Goal: Transaction & Acquisition: Purchase product/service

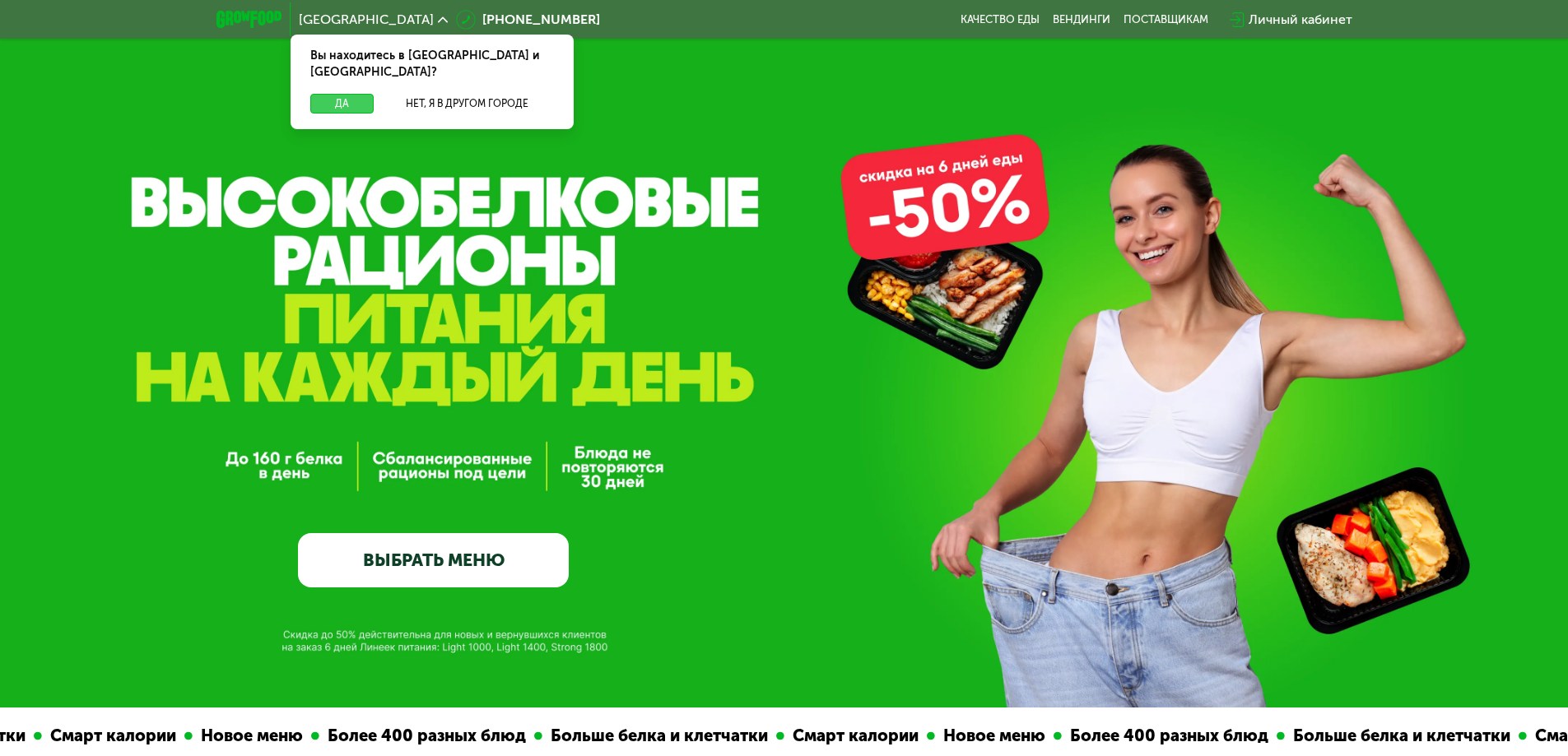
click at [351, 94] on button "Да" at bounding box center [341, 104] width 63 height 20
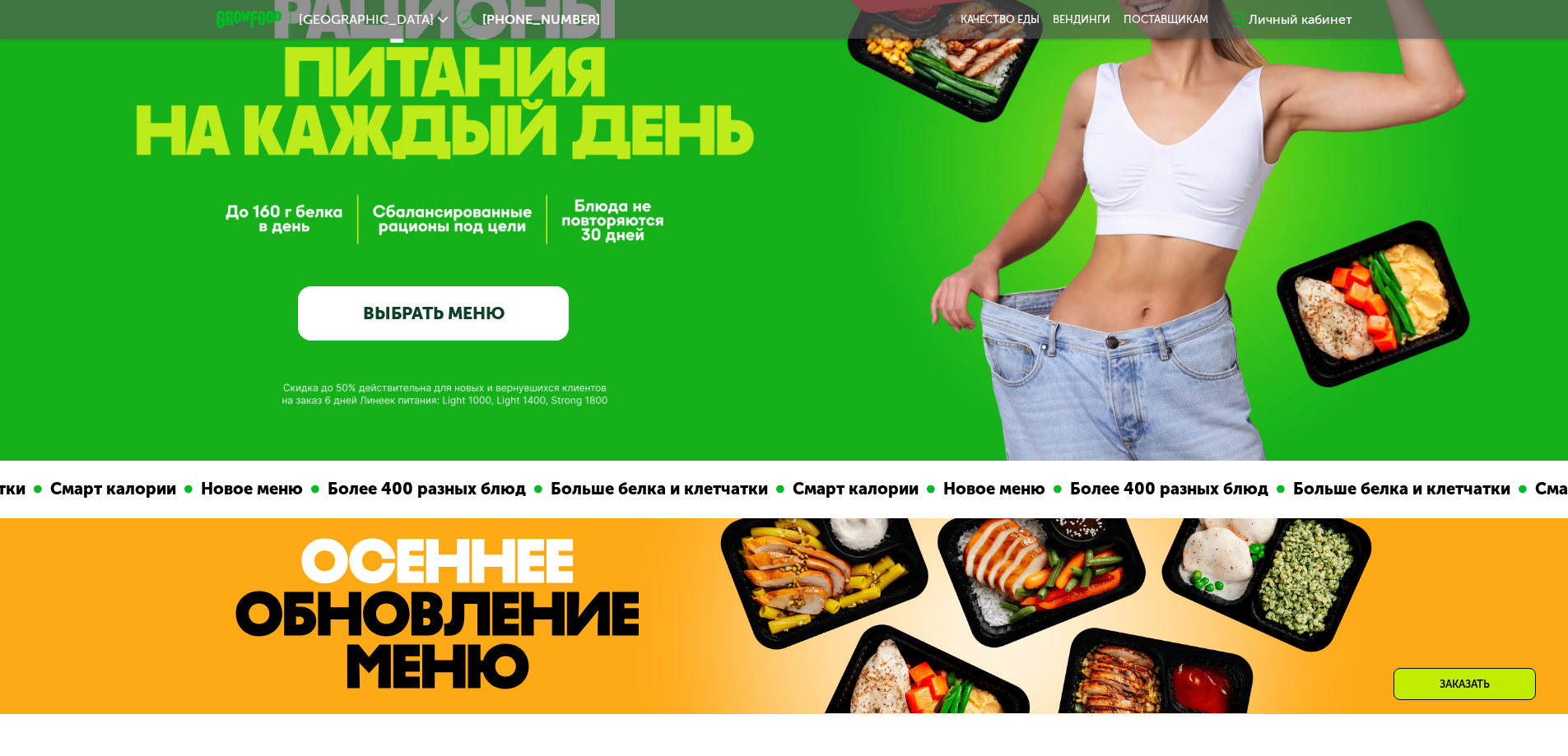
click at [505, 326] on link "ВЫБРАТЬ МЕНЮ" at bounding box center [433, 313] width 271 height 54
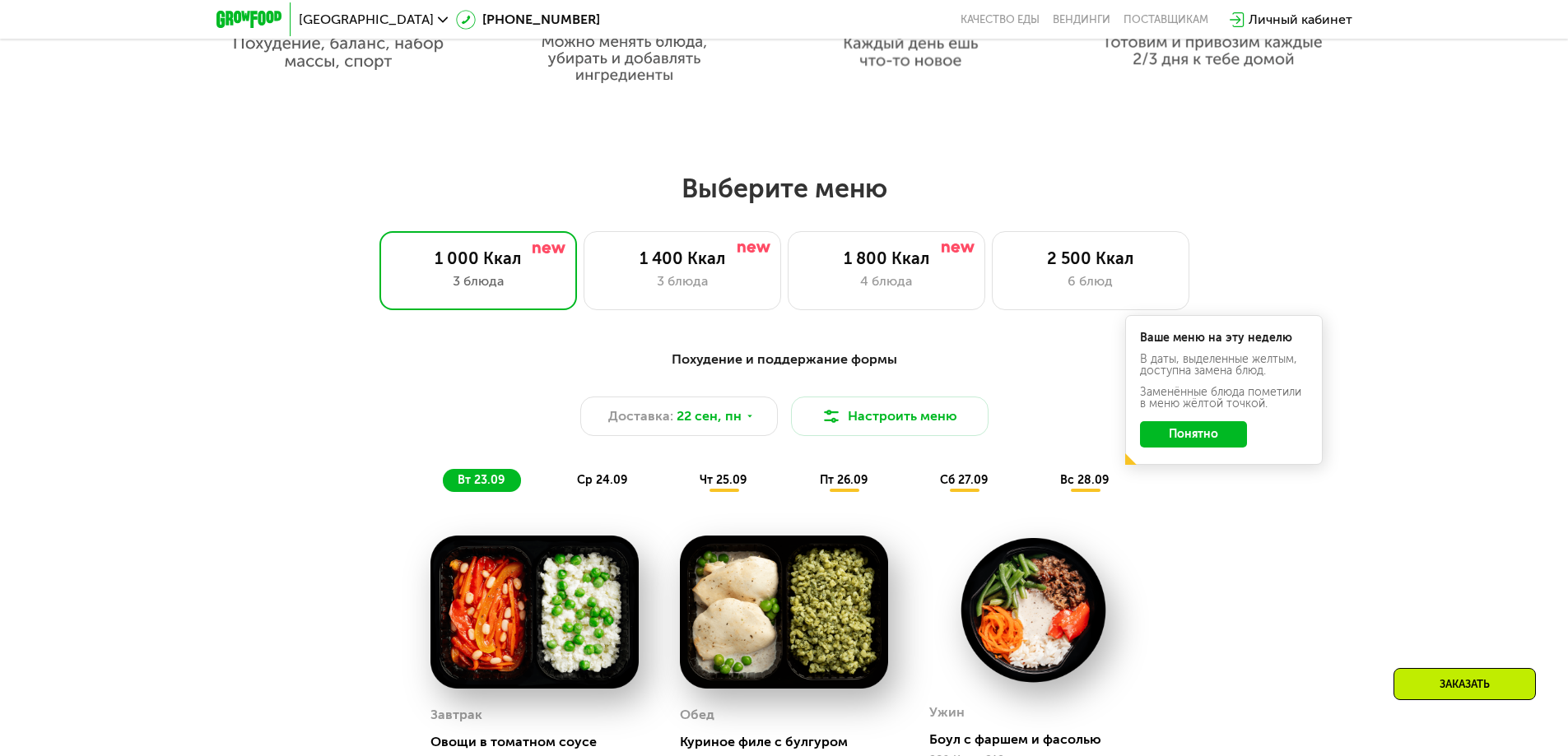
scroll to position [1364, 0]
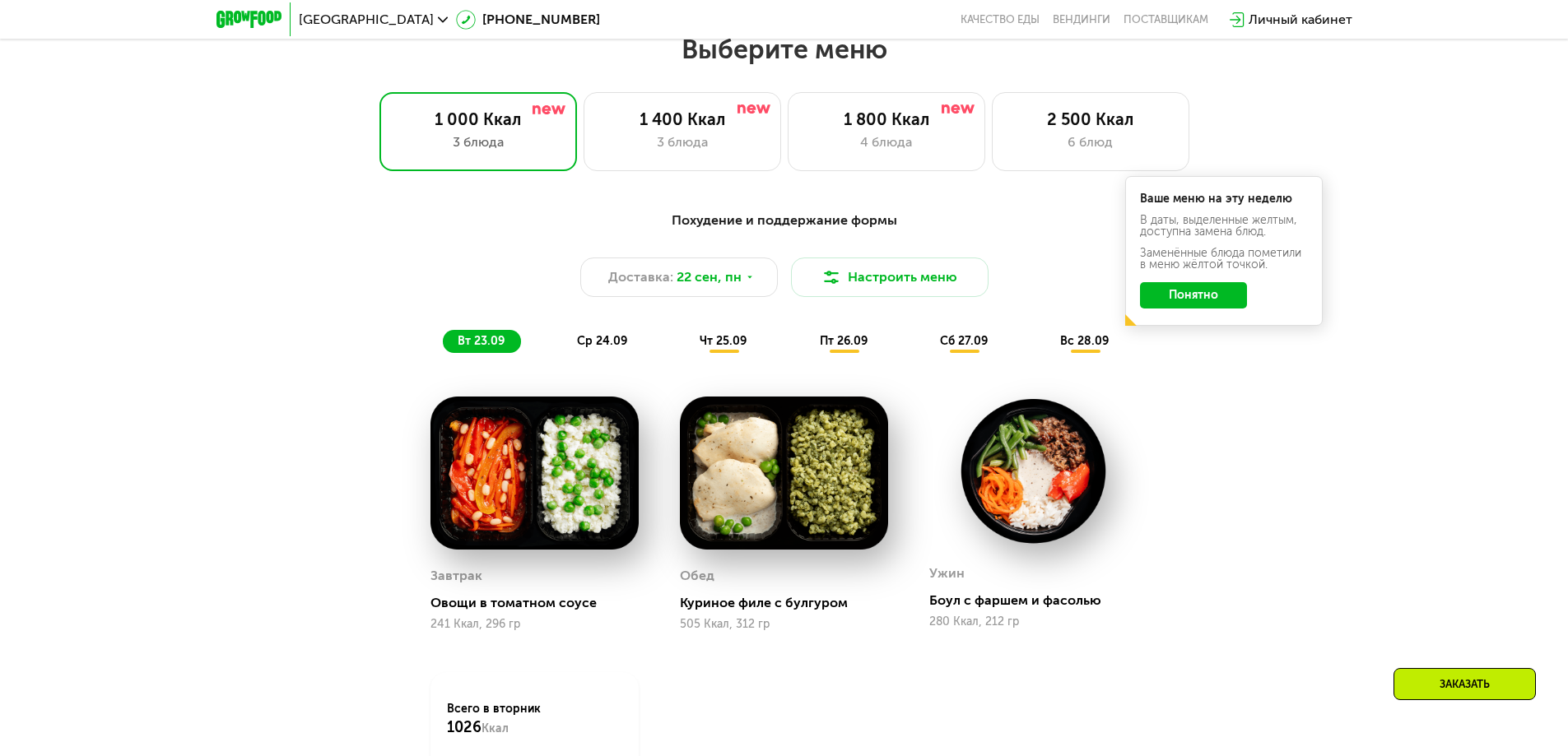
click at [1201, 309] on button "Понятно" at bounding box center [1193, 295] width 107 height 26
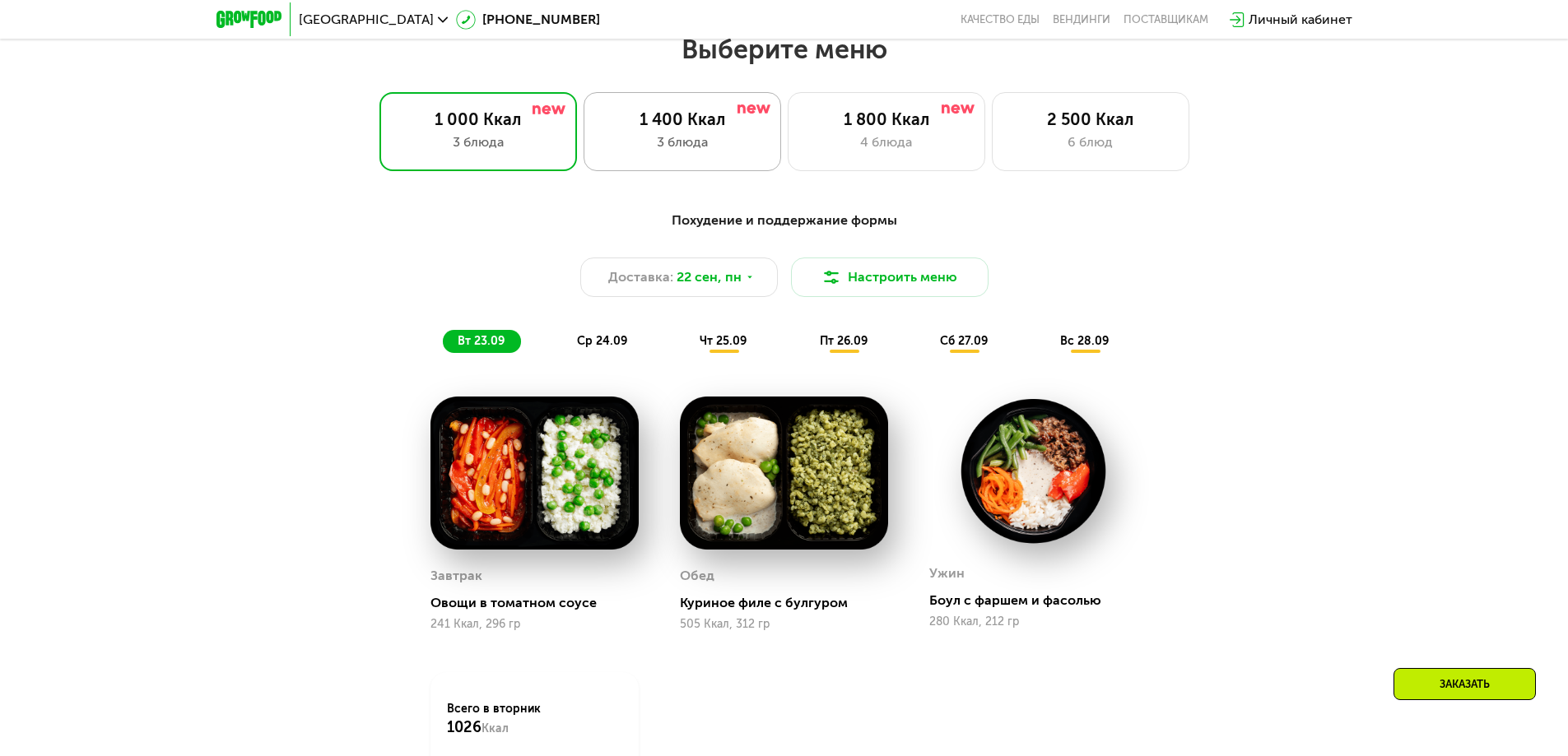
click at [673, 138] on div "3 блюда" at bounding box center [682, 142] width 163 height 20
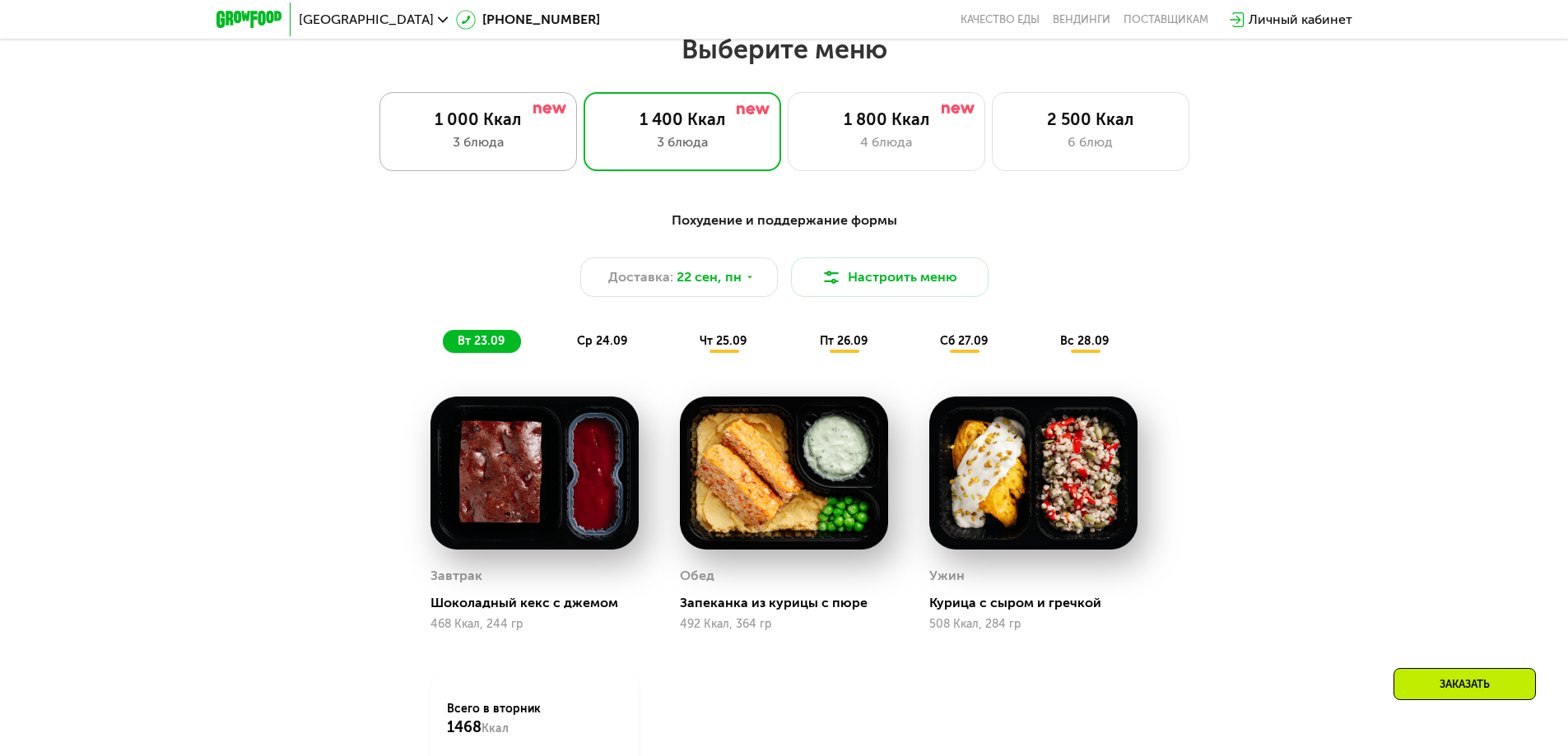
click at [528, 147] on div "3 блюда" at bounding box center [478, 142] width 163 height 20
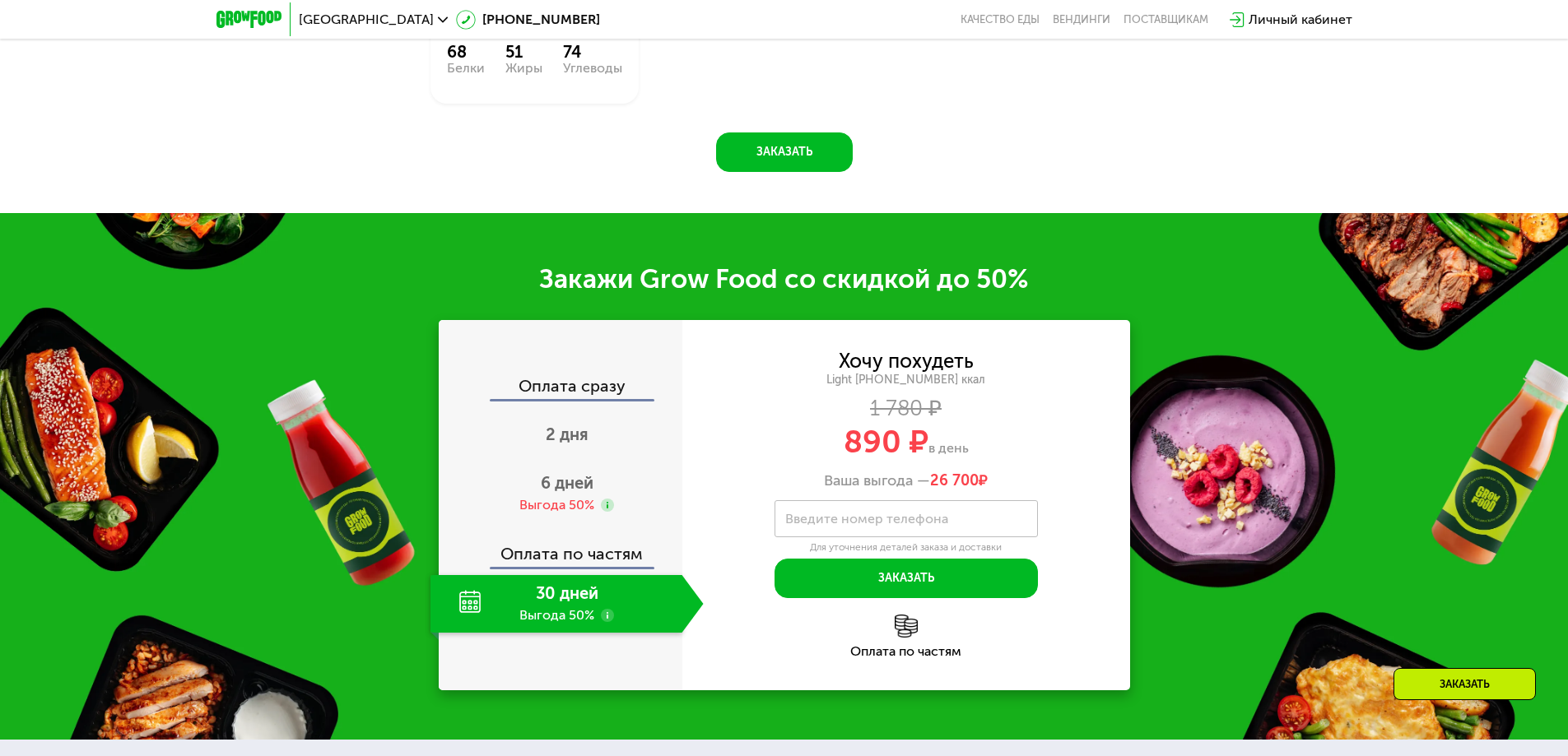
scroll to position [2105, 0]
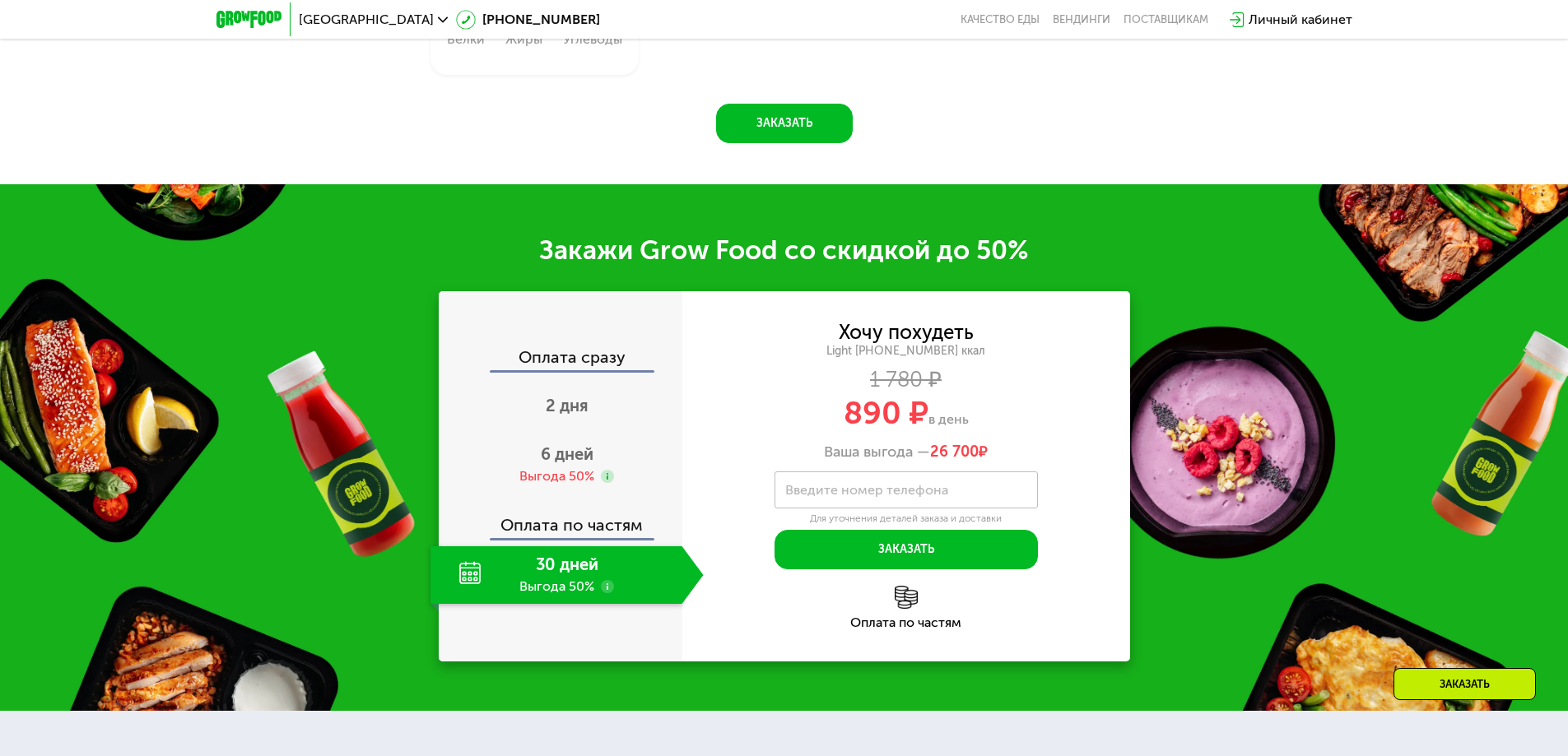
click at [608, 591] on use at bounding box center [607, 586] width 13 height 13
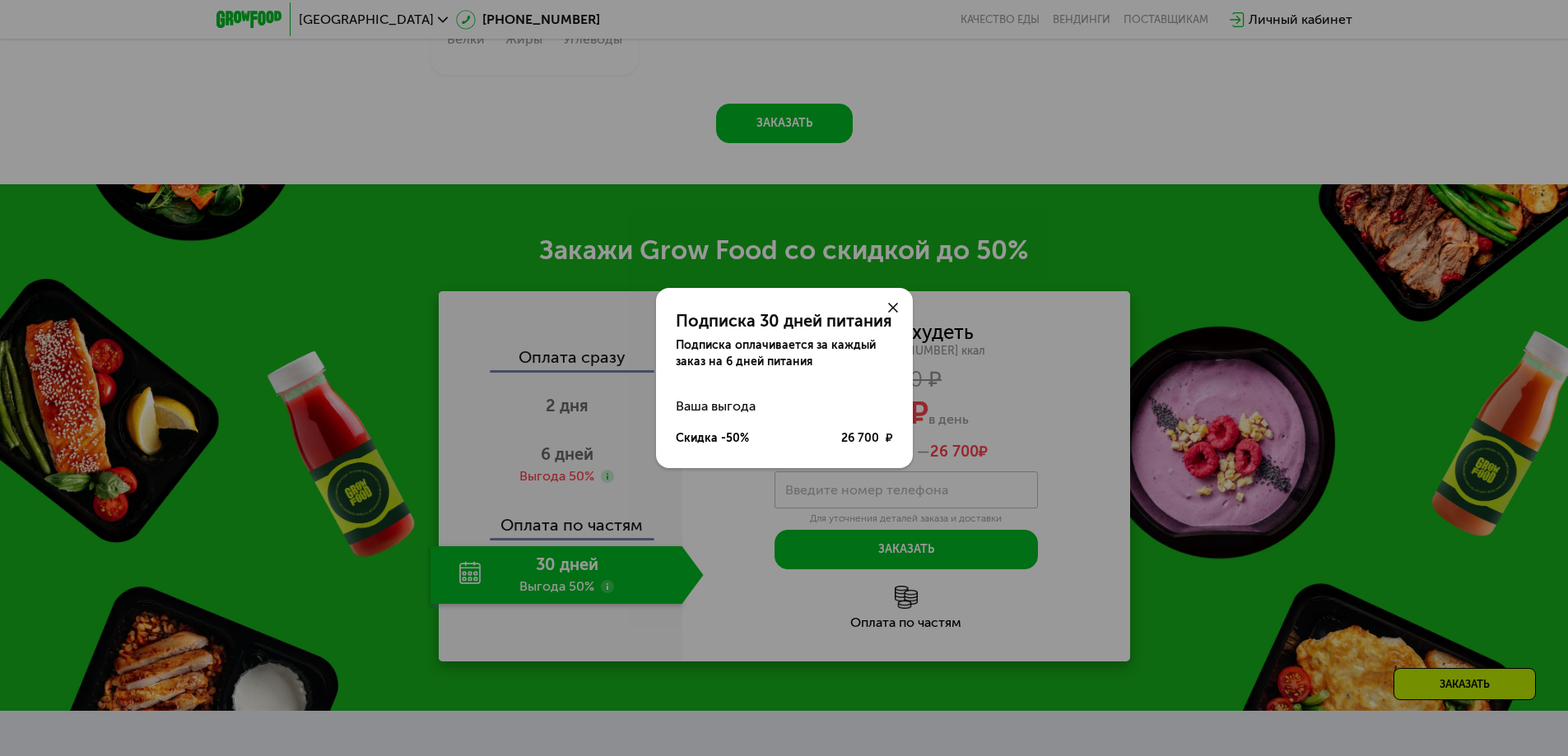
click at [895, 304] on use at bounding box center [893, 308] width 10 height 10
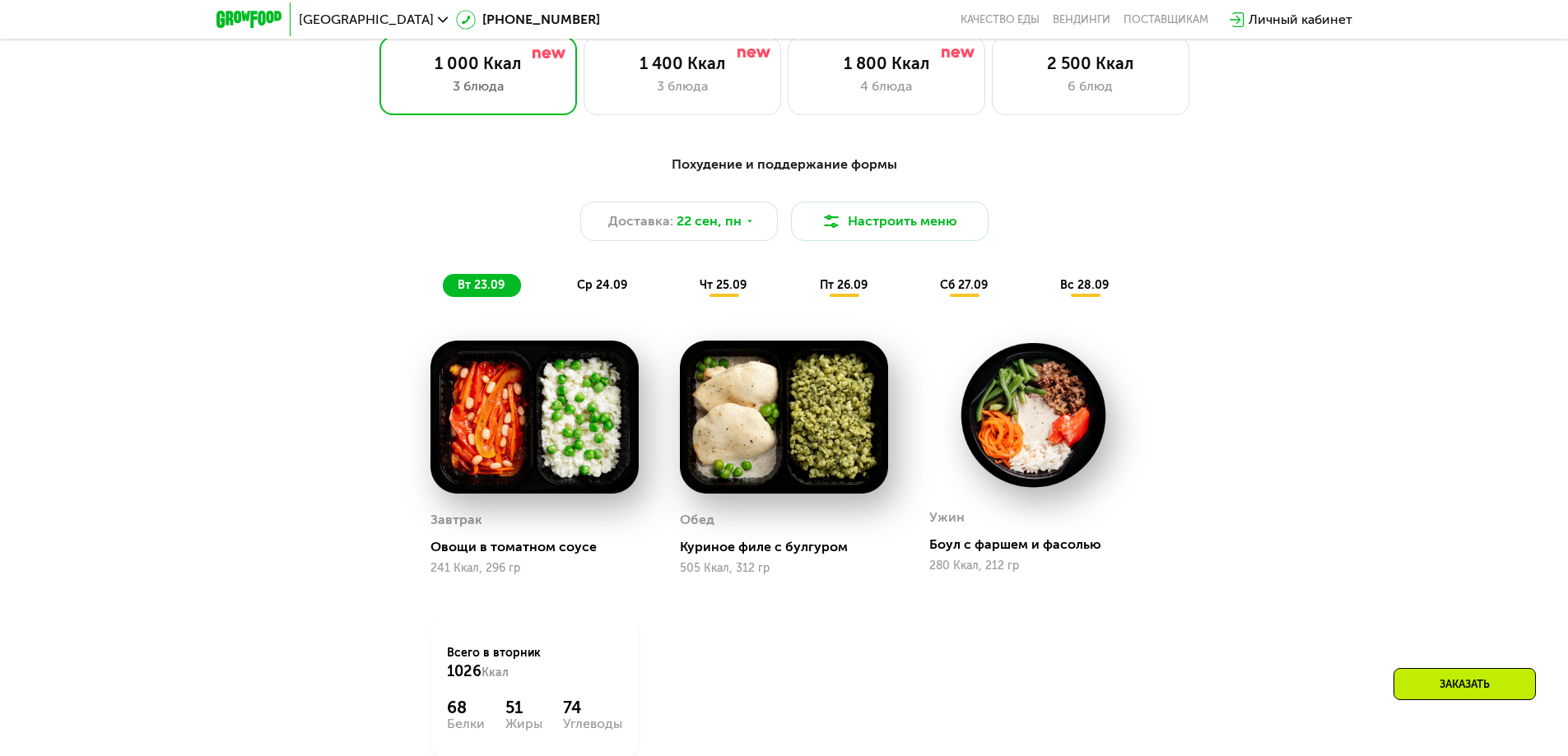
scroll to position [1447, 0]
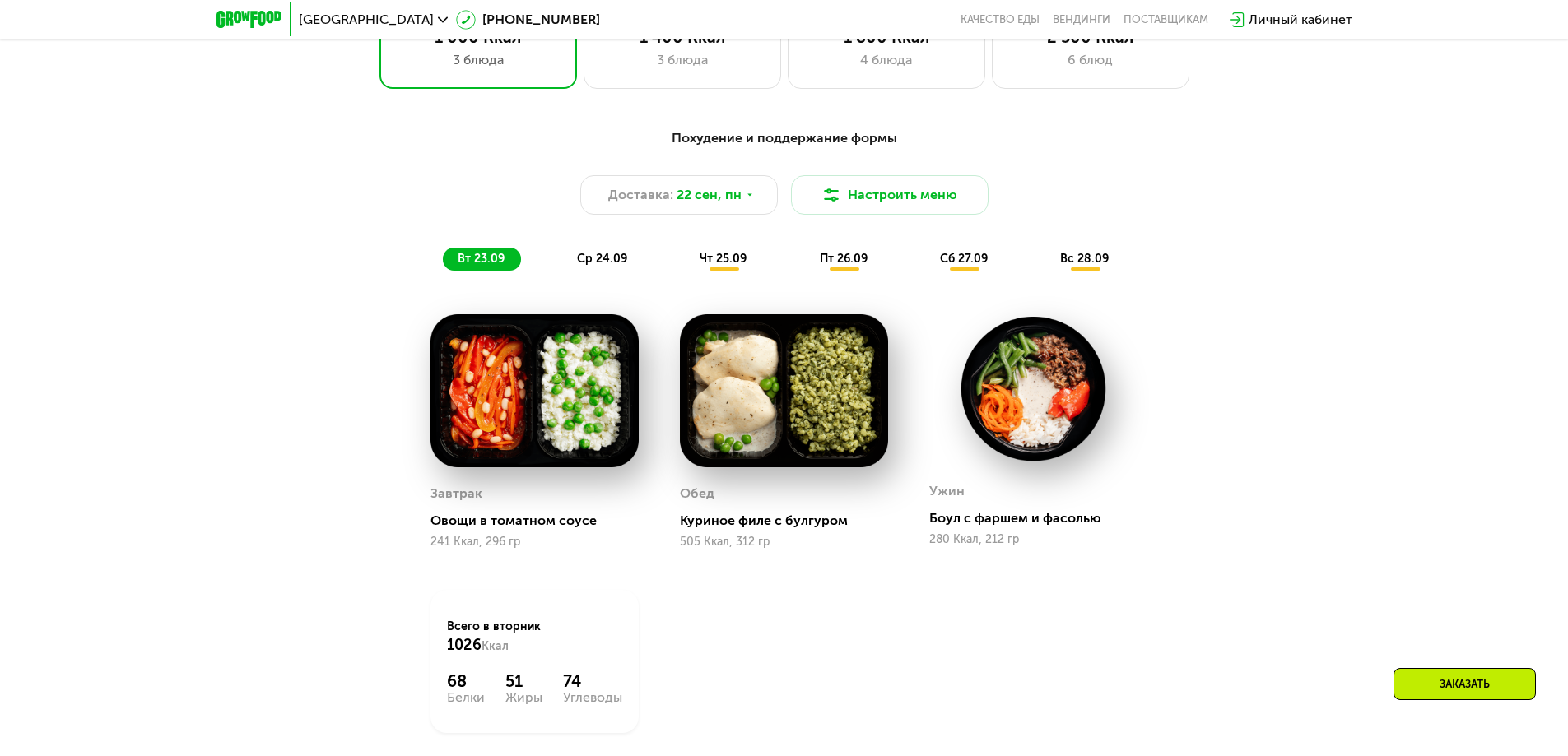
click at [606, 266] on span "ср 24.09" at bounding box center [602, 259] width 50 height 14
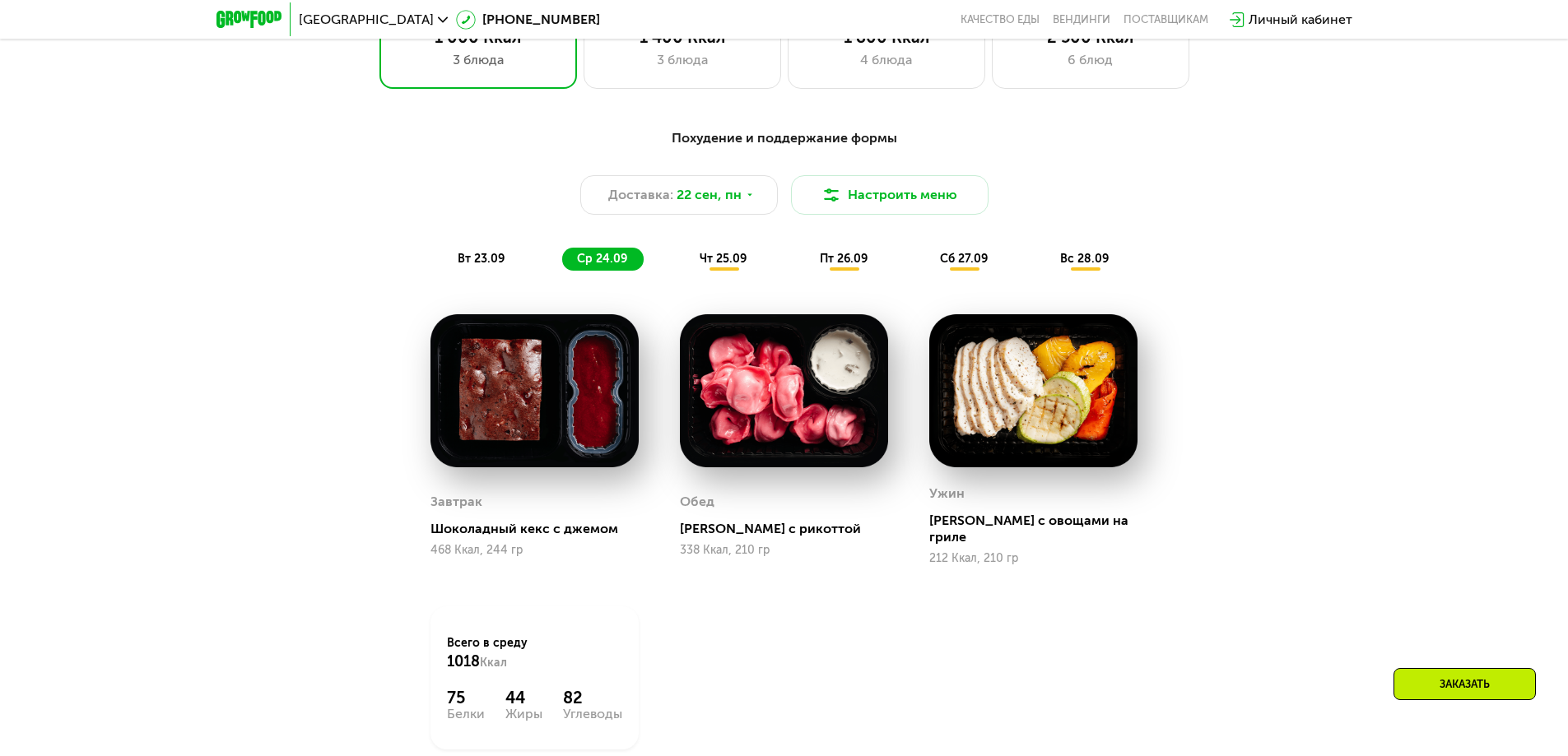
click at [723, 266] on span "чт 25.09" at bounding box center [722, 259] width 47 height 14
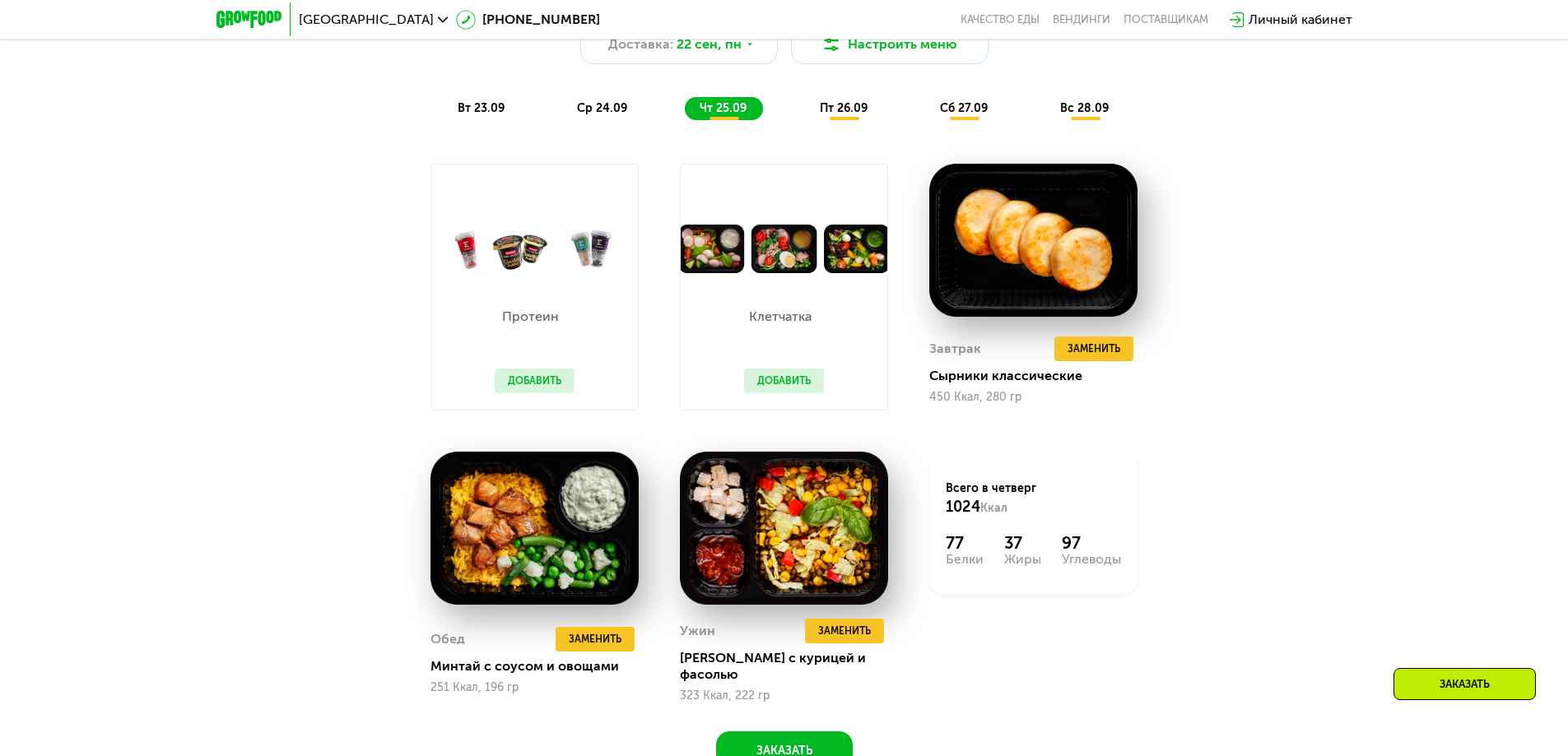
scroll to position [1611, 0]
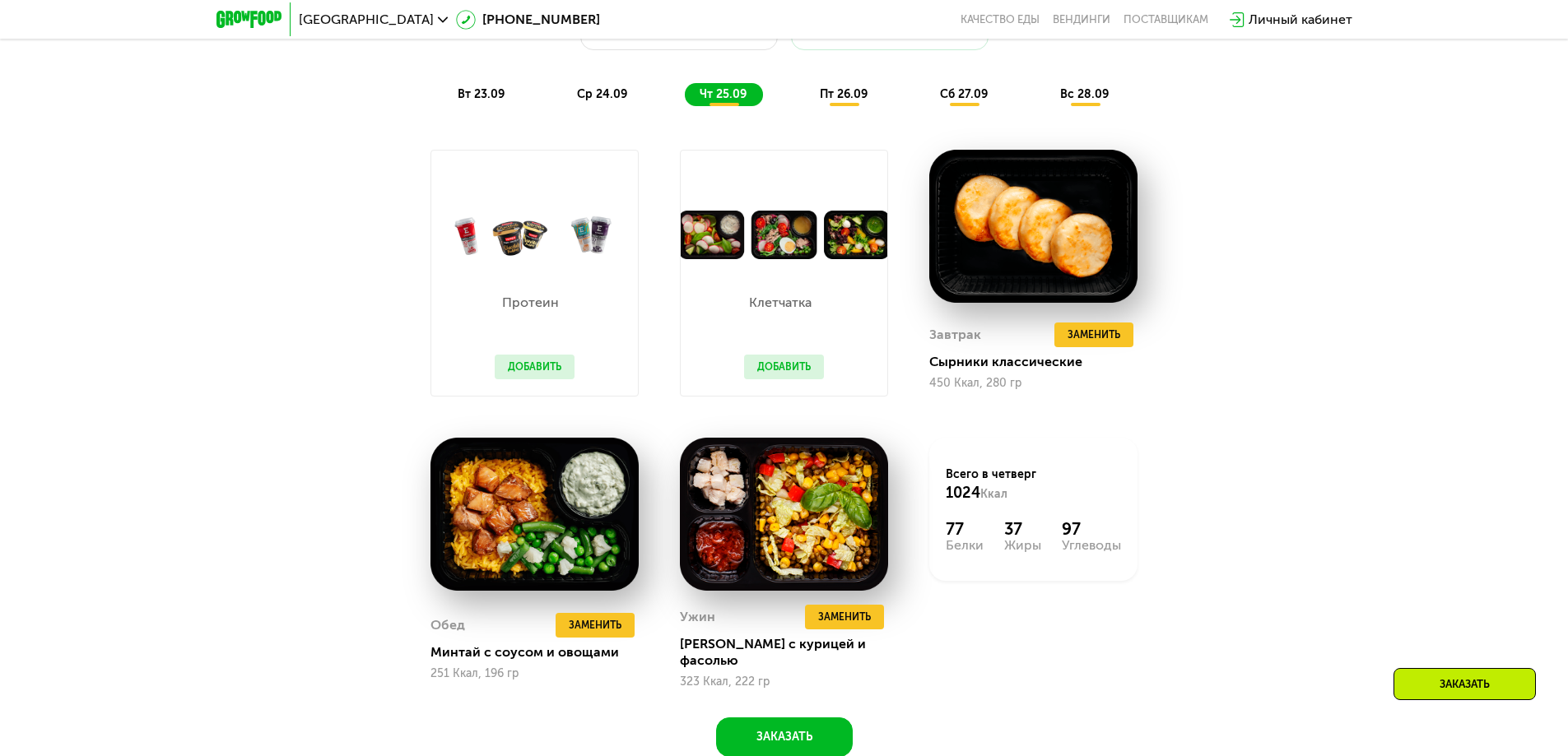
click at [844, 97] on span "пт 26.09" at bounding box center [844, 94] width 48 height 14
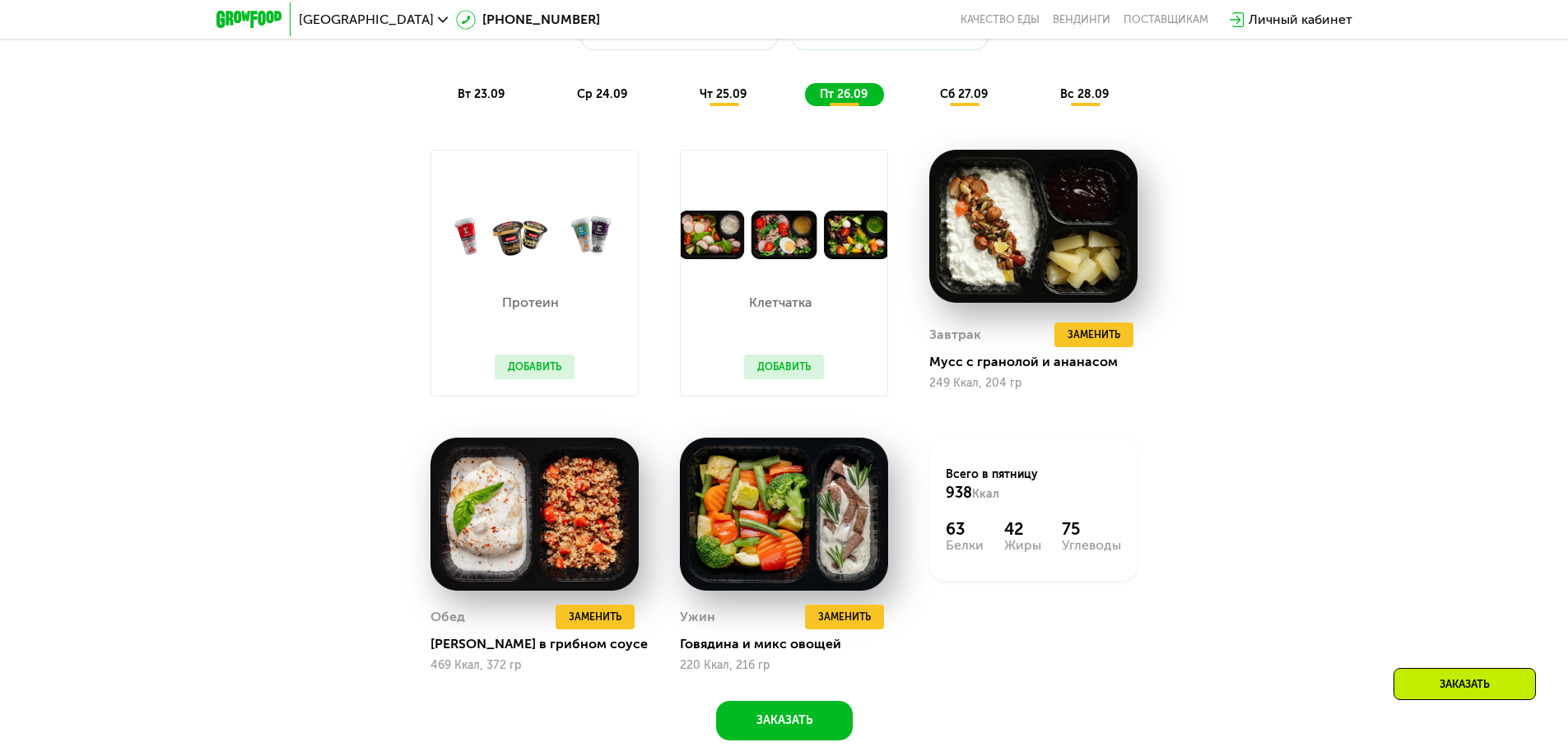
click at [969, 92] on span "сб 27.09" at bounding box center [964, 94] width 48 height 14
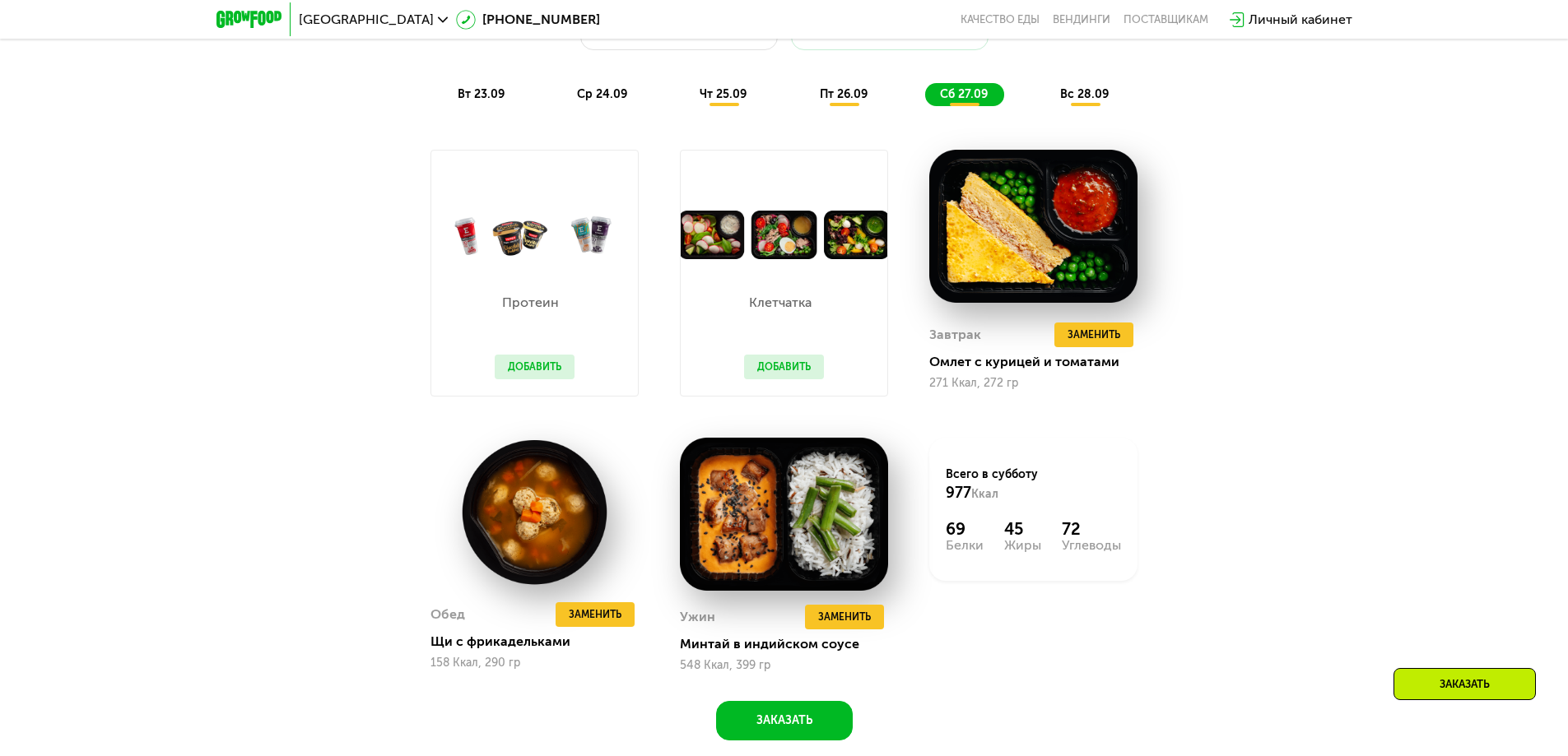
click at [1072, 96] on span "вс 28.09" at bounding box center [1084, 94] width 49 height 14
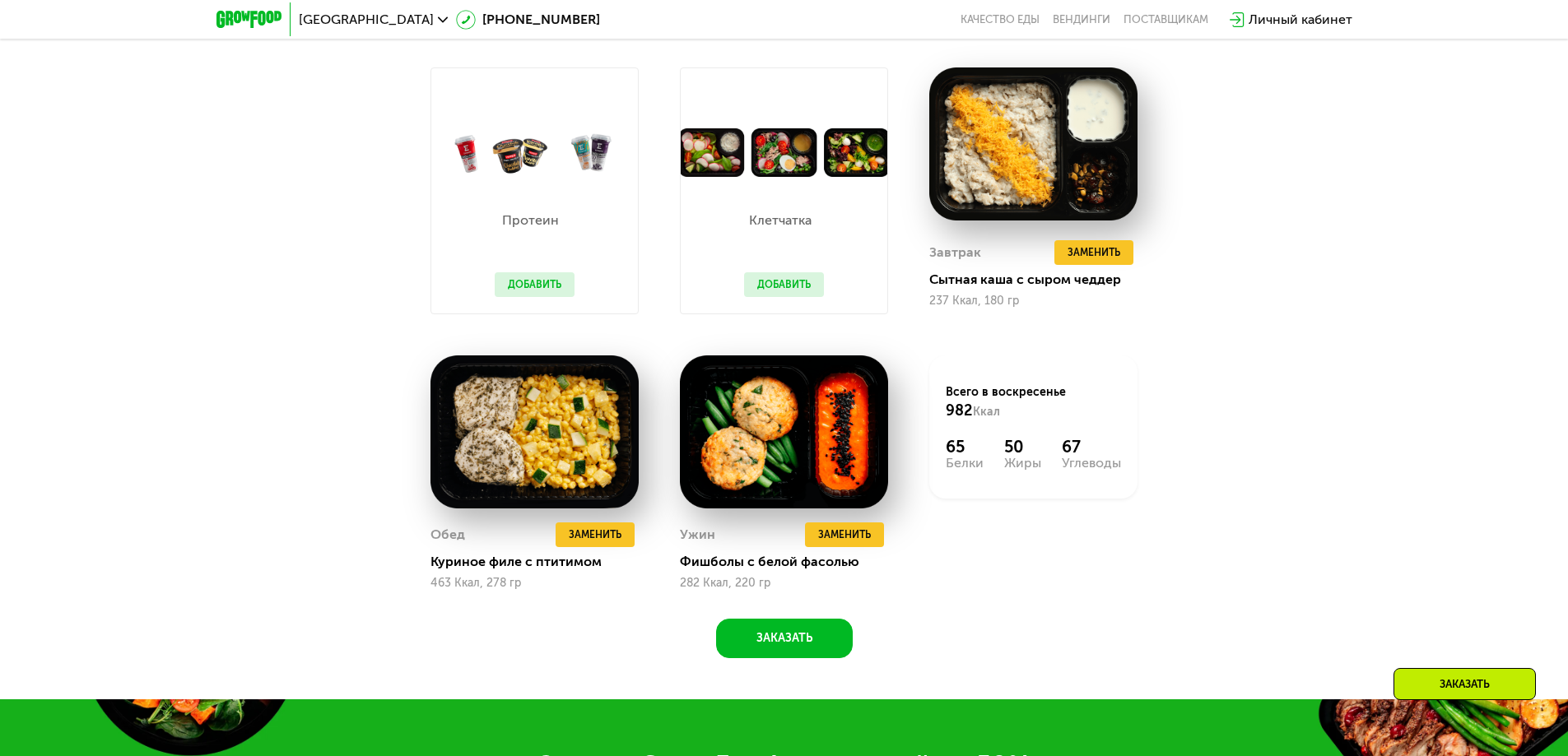
scroll to position [1282, 0]
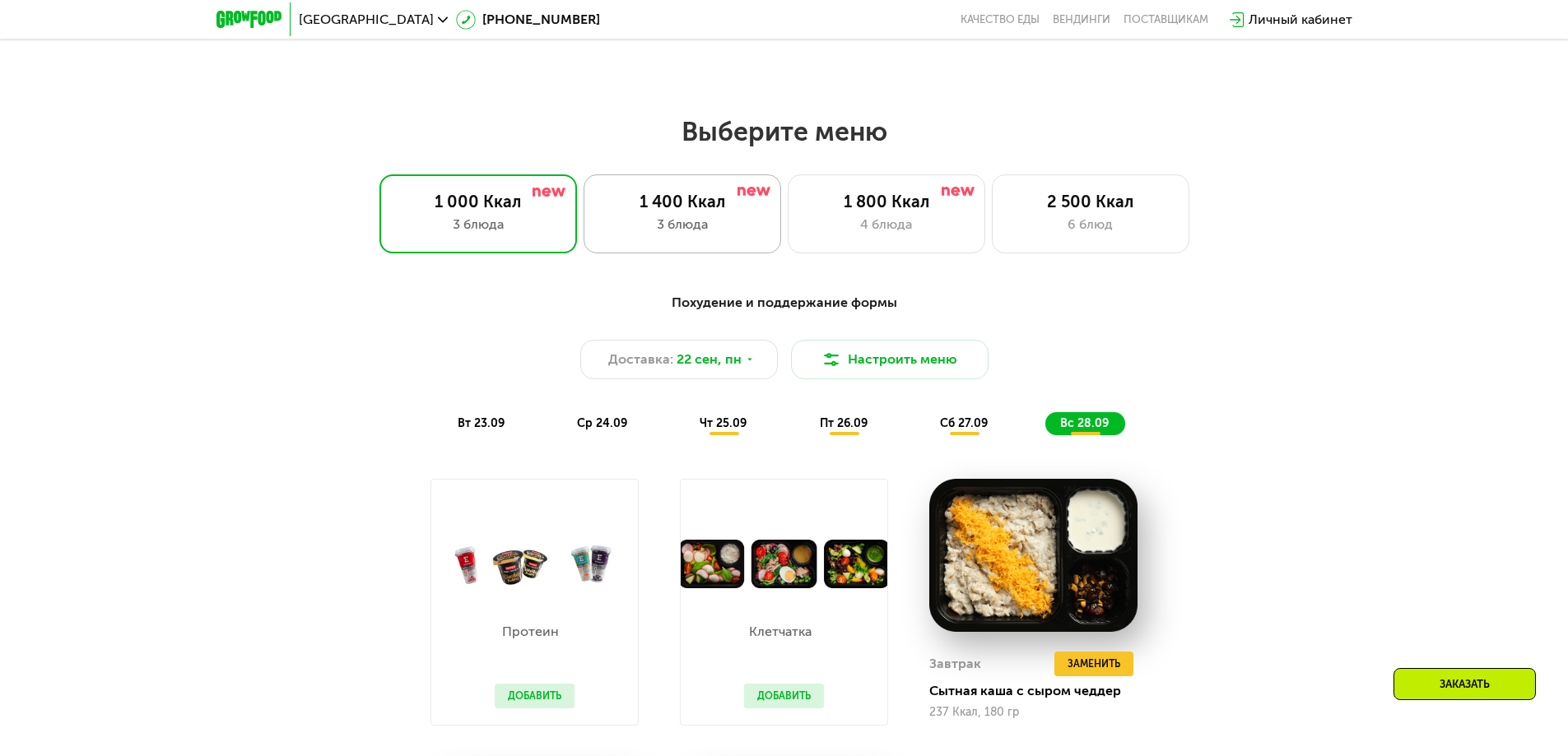
click at [689, 225] on div "3 блюда" at bounding box center [682, 225] width 163 height 20
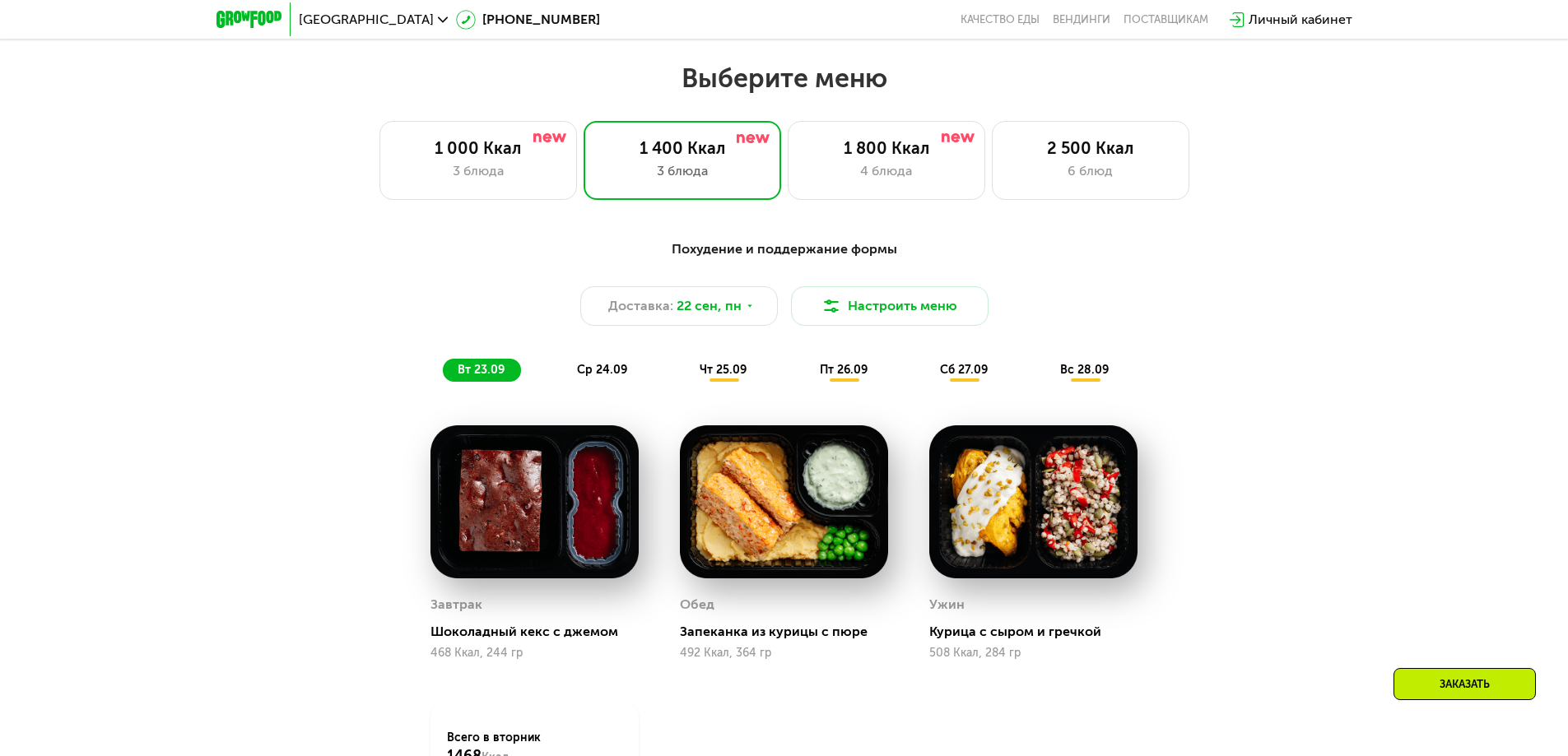
scroll to position [1364, 0]
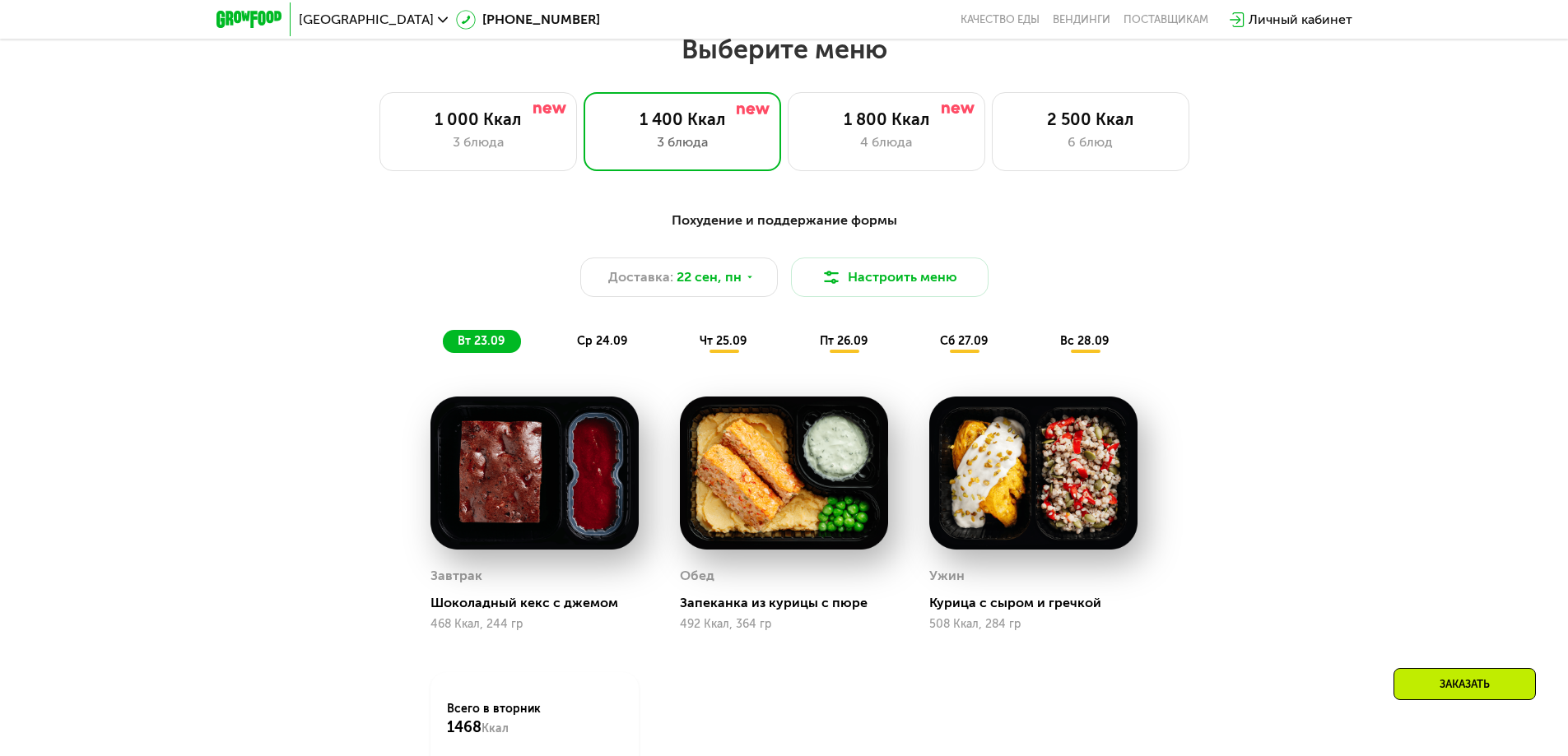
click at [597, 348] on span "ср 24.09" at bounding box center [602, 341] width 50 height 14
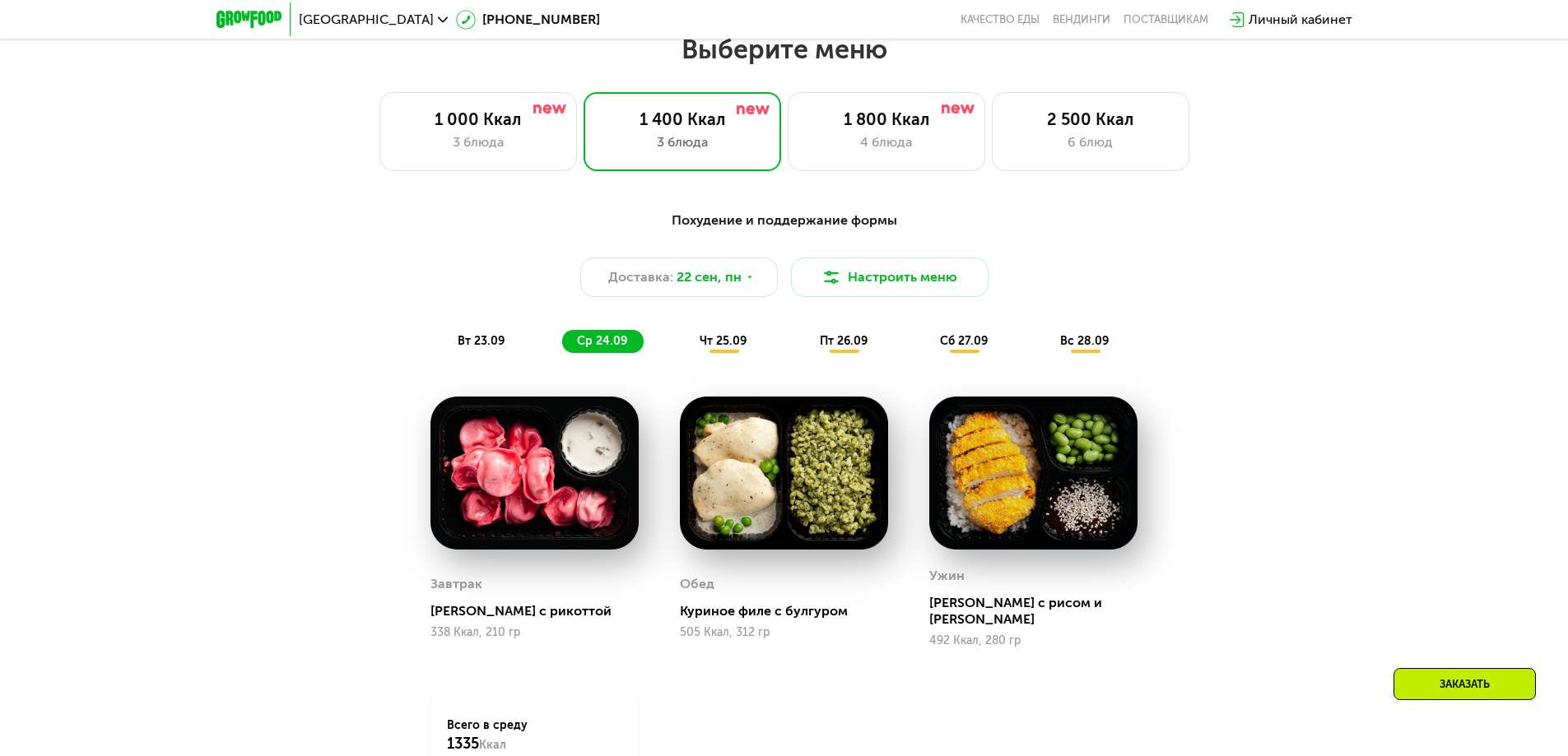
click at [700, 346] on span "чт 25.09" at bounding box center [722, 341] width 47 height 14
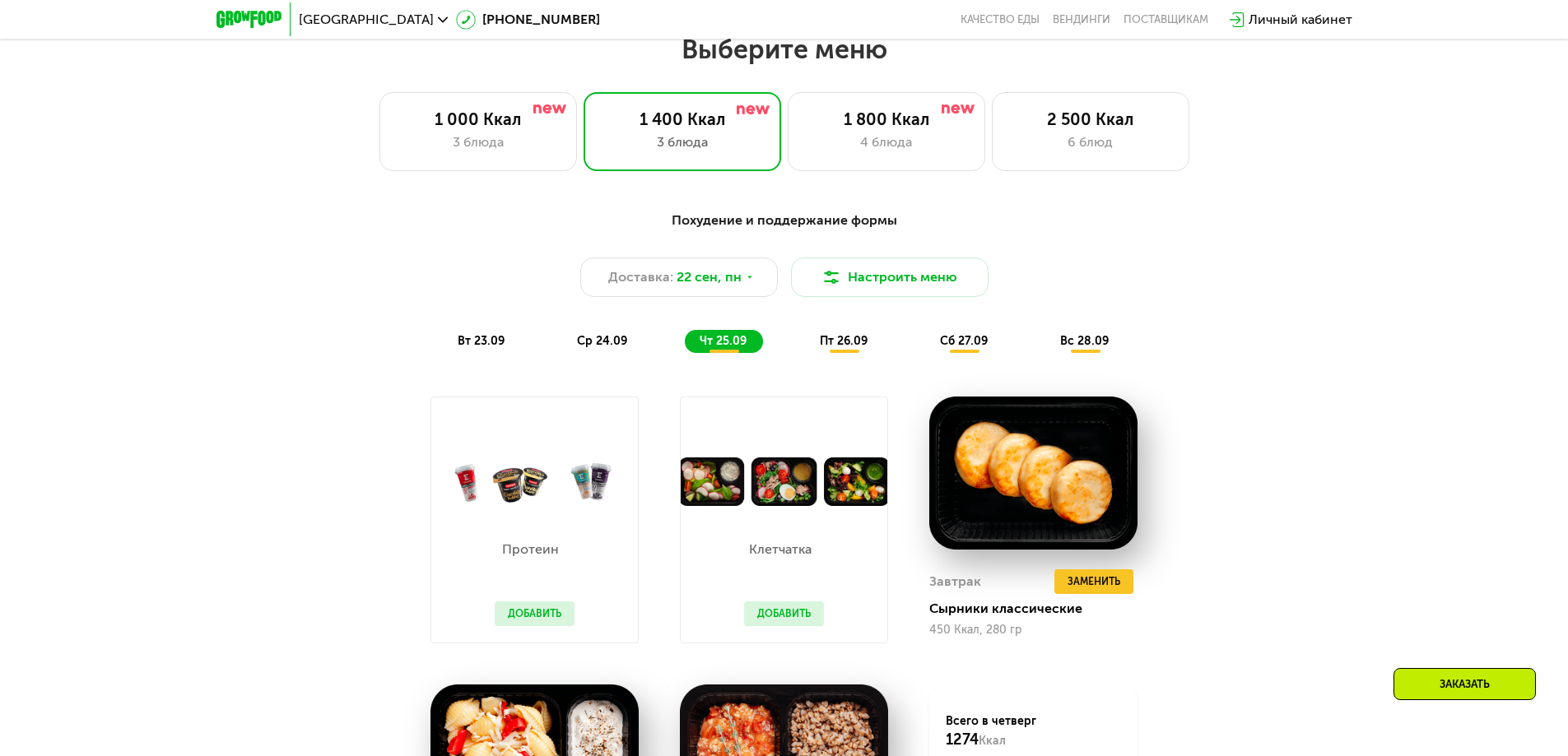
click at [851, 346] on span "пт 26.09" at bounding box center [844, 341] width 48 height 14
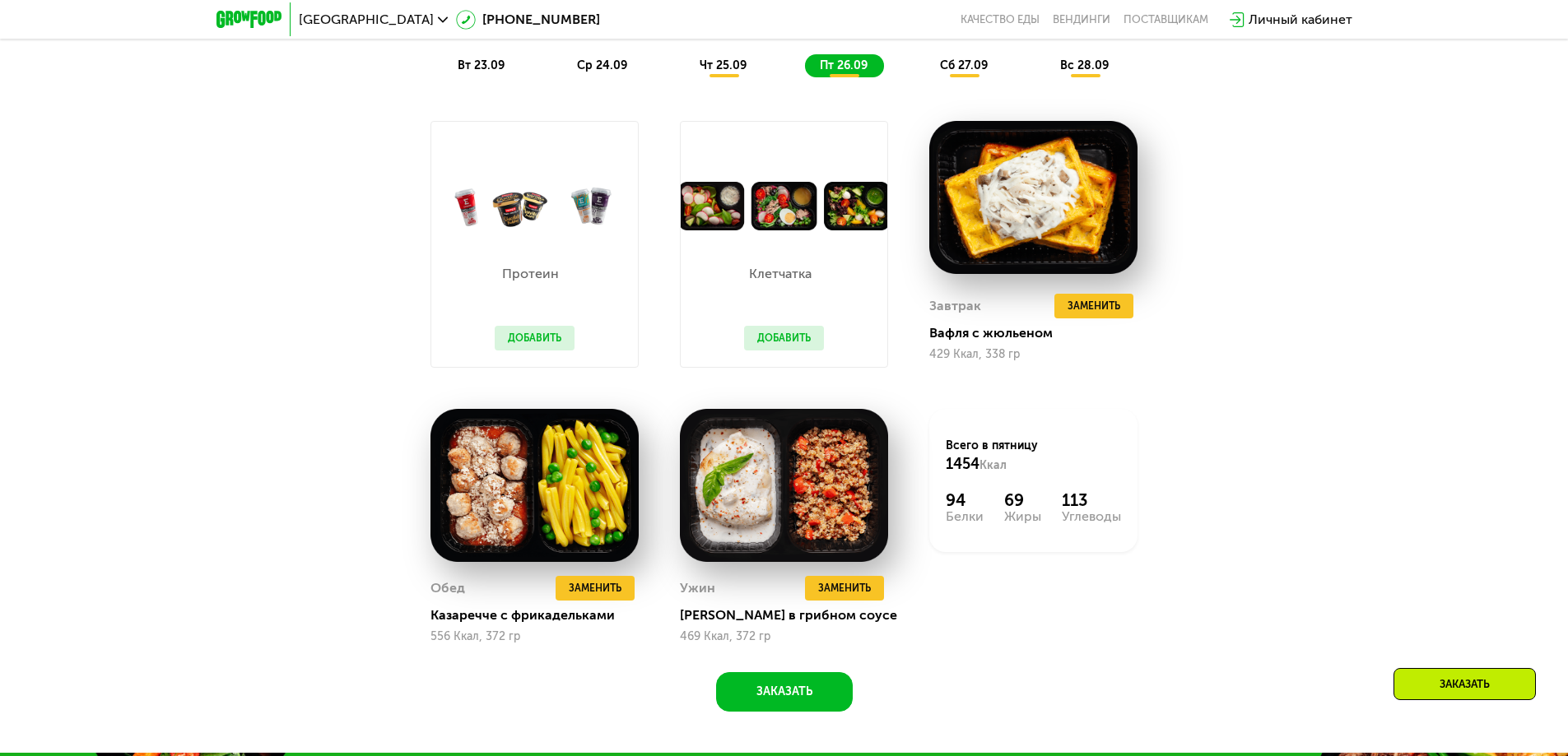
scroll to position [1611, 0]
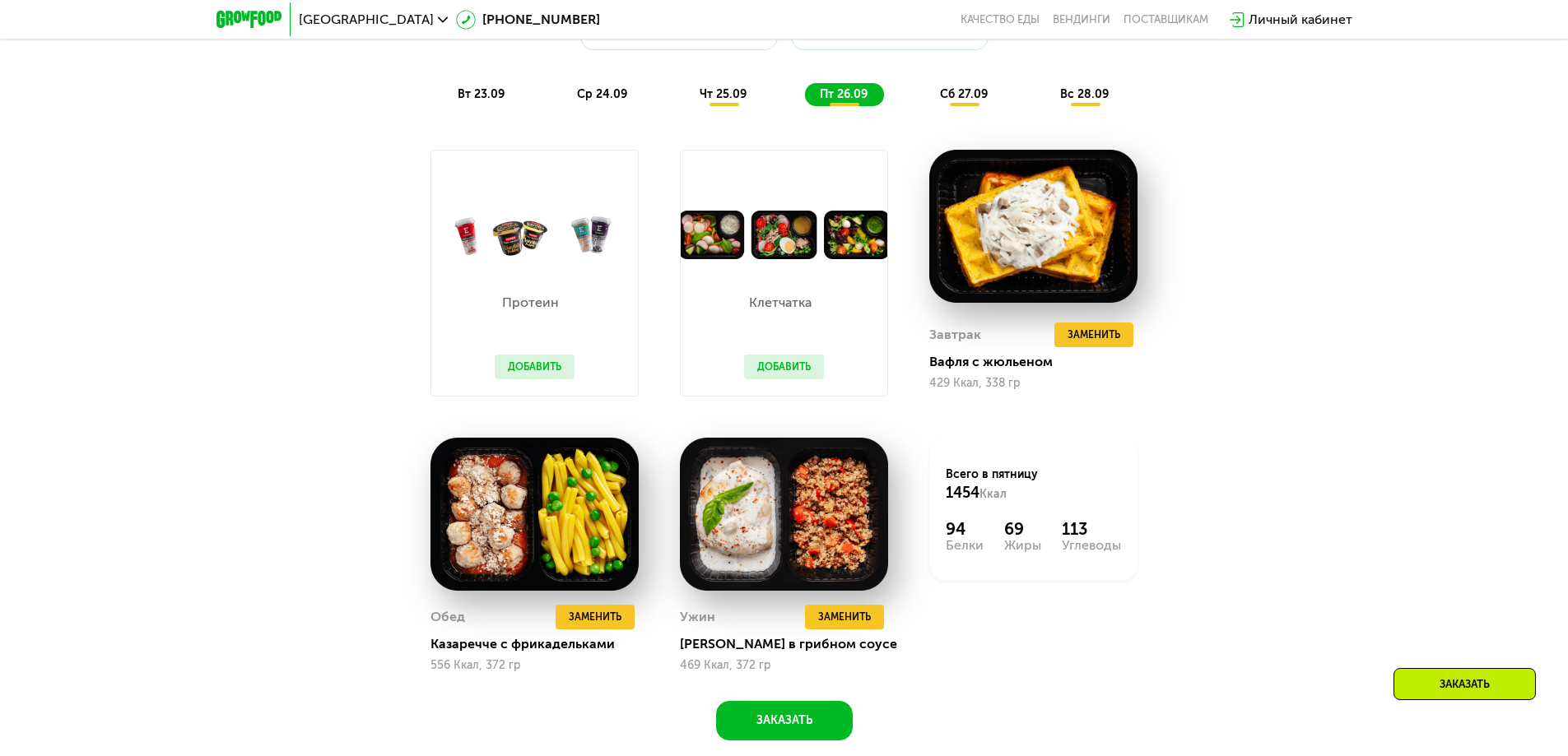
click at [964, 106] on div "сб 27.09" at bounding box center [964, 94] width 79 height 23
